Goal: Transaction & Acquisition: Obtain resource

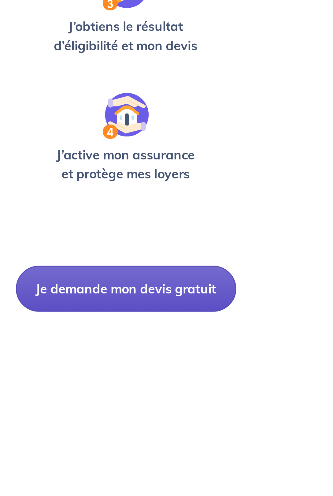
click at [189, 356] on button "Je demande mon devis gratuit" at bounding box center [166, 347] width 85 height 18
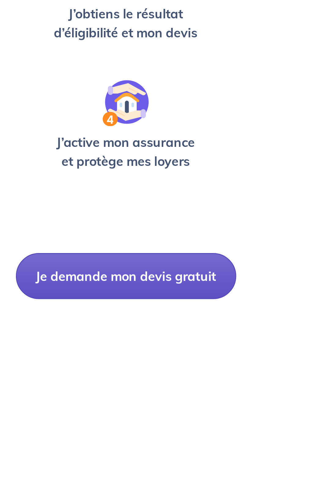
click at [199, 351] on button "Je demande mon devis gratuit" at bounding box center [166, 342] width 85 height 18
click at [196, 351] on button "Je demande mon devis gratuit" at bounding box center [166, 342] width 85 height 18
